Goal: Transaction & Acquisition: Purchase product/service

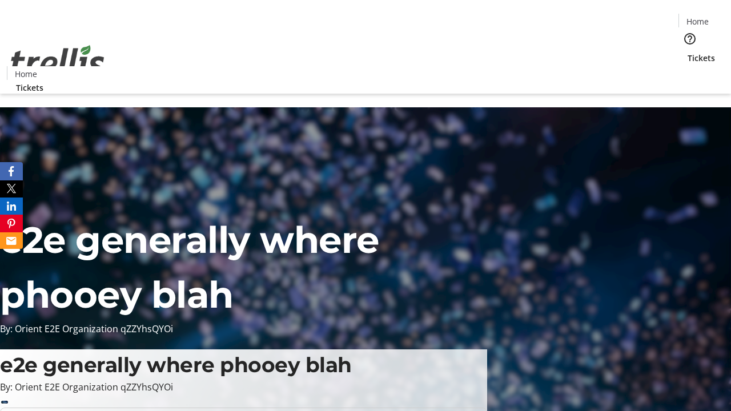
click at [687, 52] on span "Tickets" at bounding box center [700, 58] width 27 height 12
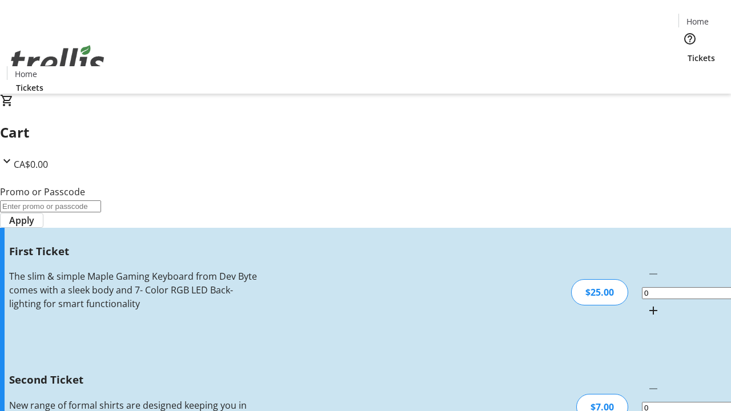
click at [646, 304] on mat-icon "Increment by one" at bounding box center [653, 311] width 14 height 14
type input "1"
type input "2"
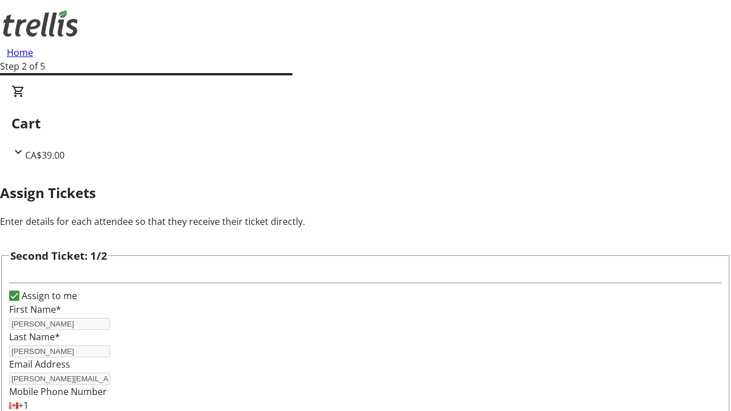
type input "[PERSON_NAME]"
type input "[PERSON_NAME][EMAIL_ADDRESS][DOMAIN_NAME]"
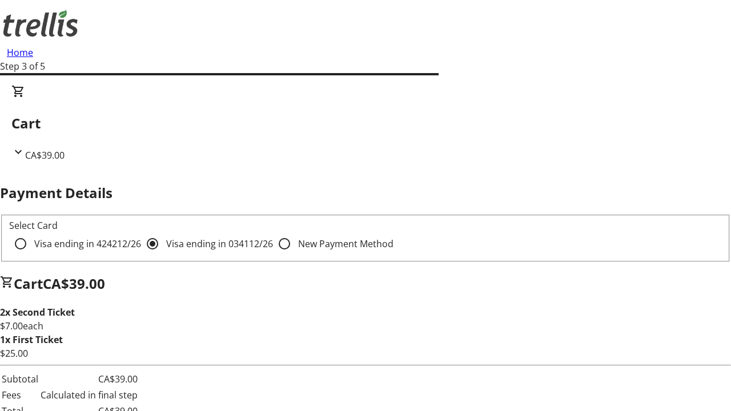
click at [32, 232] on input "Visa ending in 4242 12/26" at bounding box center [20, 243] width 23 height 23
radio input "true"
